Goal: Understand process/instructions: Learn about a topic

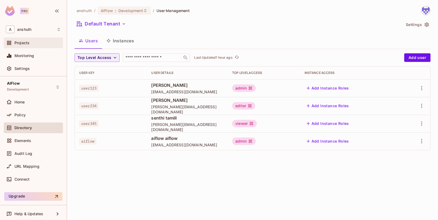
click at [27, 44] on span "Projects" at bounding box center [21, 43] width 15 height 4
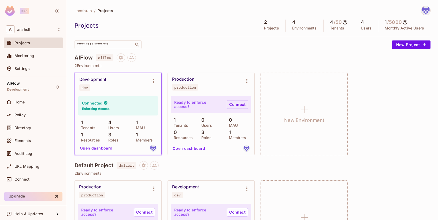
click at [232, 106] on link "Connect" at bounding box center [237, 104] width 21 height 9
click at [36, 117] on div "Policy" at bounding box center [37, 115] width 46 height 4
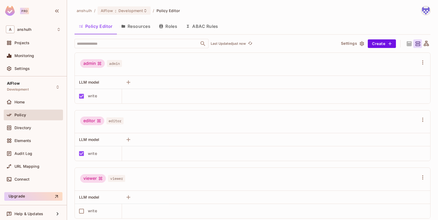
click at [143, 24] on button "Resources" at bounding box center [136, 26] width 38 height 13
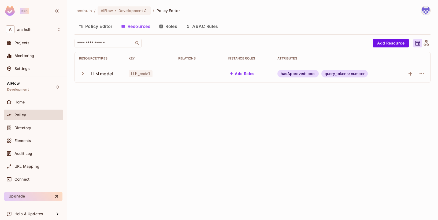
click at [246, 72] on button "Add Roles" at bounding box center [242, 73] width 29 height 9
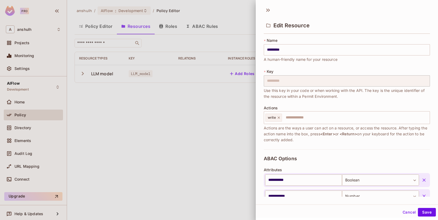
click at [204, 124] on div at bounding box center [219, 110] width 438 height 220
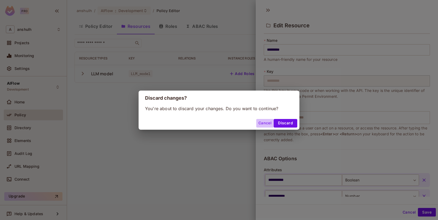
click at [266, 121] on button "Cancel" at bounding box center [264, 123] width 17 height 9
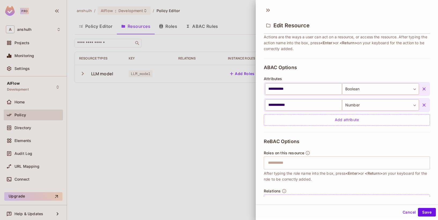
scroll to position [107, 0]
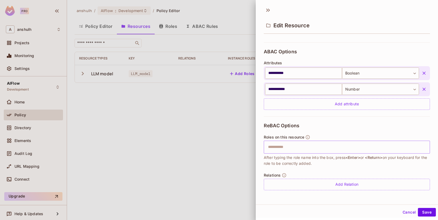
click at [289, 150] on input "text" at bounding box center [346, 147] width 163 height 11
click at [405, 212] on button "Cancel" at bounding box center [408, 212] width 17 height 9
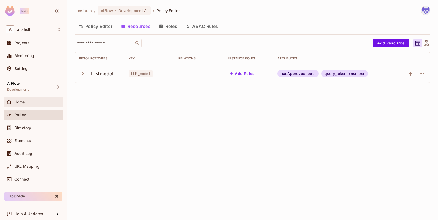
click at [19, 100] on span "Home" at bounding box center [19, 102] width 10 height 4
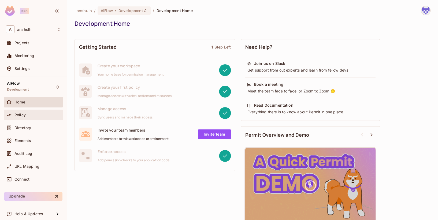
click at [21, 113] on span "Policy" at bounding box center [19, 115] width 11 height 4
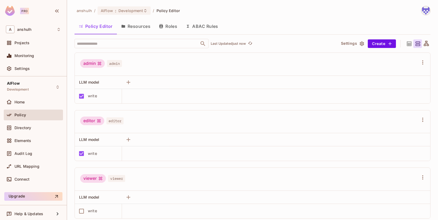
click at [196, 24] on button "ABAC Rules" at bounding box center [201, 26] width 41 height 13
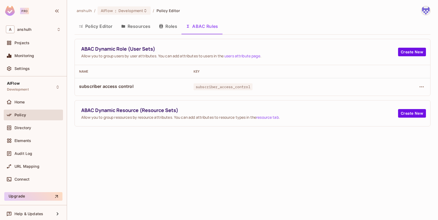
click at [232, 54] on link "users attribute page" at bounding box center [242, 55] width 36 height 5
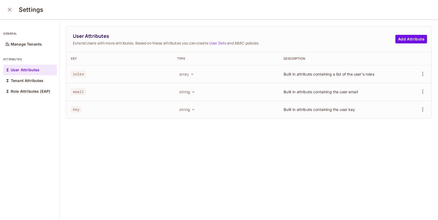
click at [9, 9] on icon "close" at bounding box center [10, 10] width 4 height 4
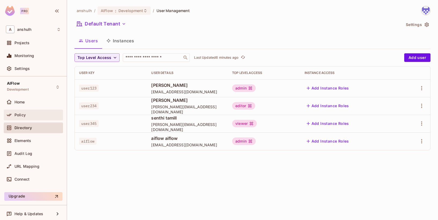
click at [24, 111] on div "Policy" at bounding box center [33, 115] width 59 height 11
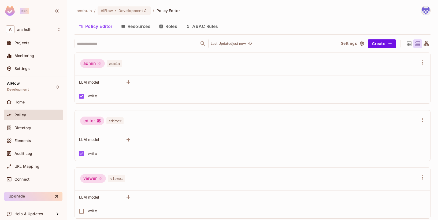
click at [139, 27] on button "Resources" at bounding box center [136, 26] width 38 height 13
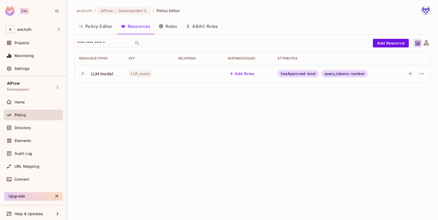
click at [163, 26] on icon "button" at bounding box center [161, 26] width 4 height 4
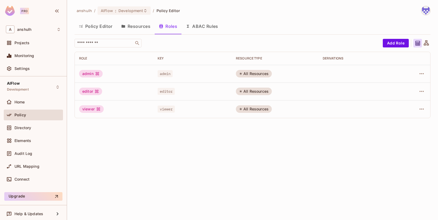
click at [207, 28] on button "ABAC Rules" at bounding box center [201, 26] width 41 height 13
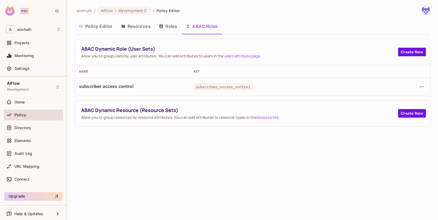
click at [236, 57] on link "users attribute page" at bounding box center [242, 55] width 36 height 5
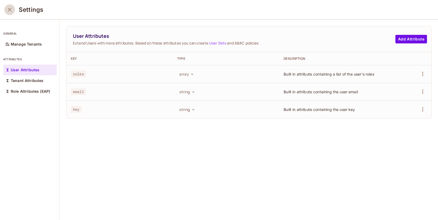
click at [8, 8] on icon "close" at bounding box center [9, 9] width 6 height 6
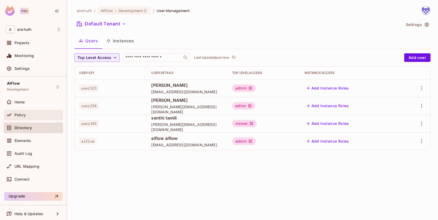
click at [27, 113] on div "Policy" at bounding box center [37, 115] width 46 height 4
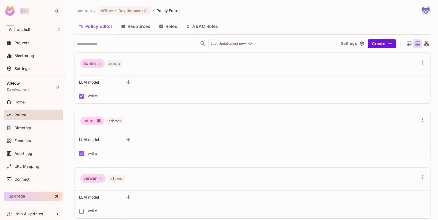
click at [140, 22] on button "Resources" at bounding box center [136, 26] width 38 height 13
